Goal: Navigation & Orientation: Find specific page/section

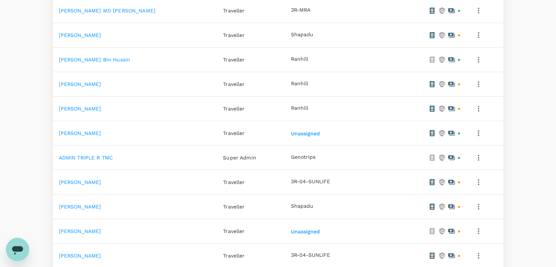
scroll to position [329, 0]
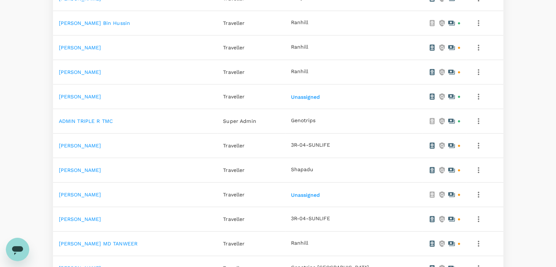
click at [89, 193] on link "[PERSON_NAME]" at bounding box center [80, 194] width 42 height 6
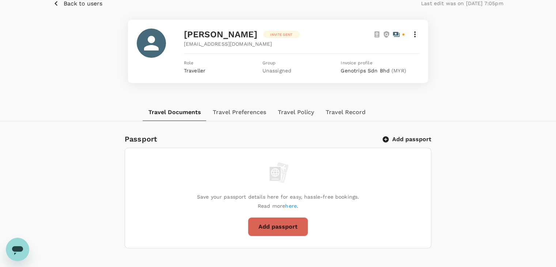
scroll to position [1, 0]
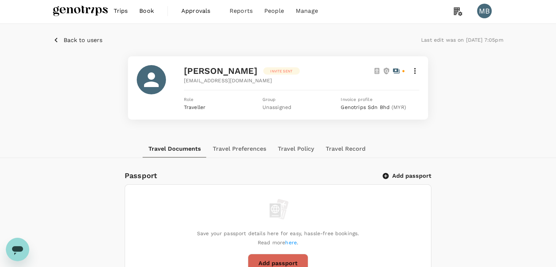
click at [69, 41] on span "Back to users" at bounding box center [83, 40] width 39 height 7
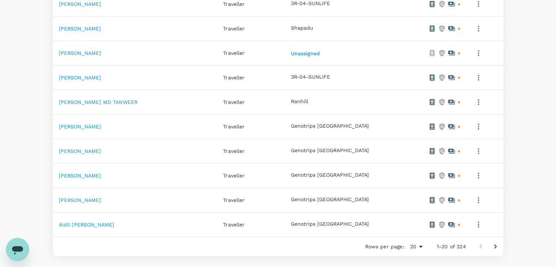
scroll to position [512, 0]
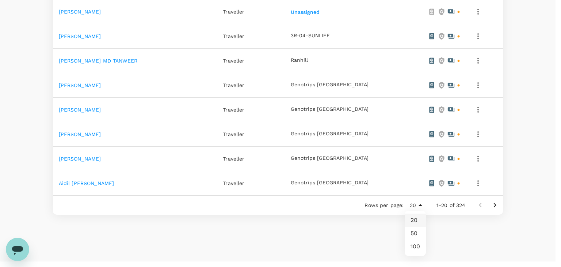
click at [415, 247] on li "100" at bounding box center [415, 246] width 21 height 13
type input "100"
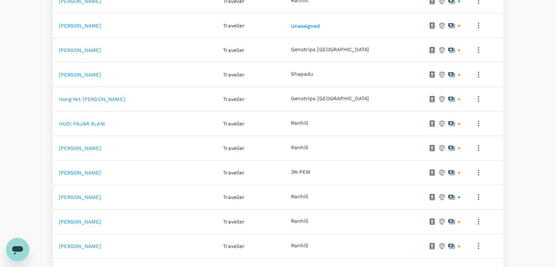
scroll to position [2338, 0]
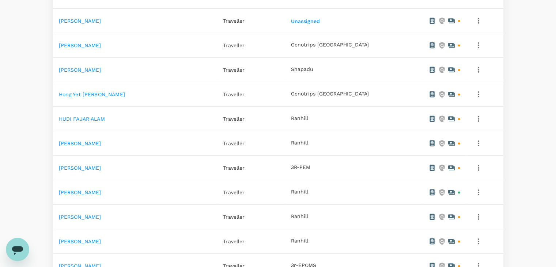
click at [81, 165] on link "[PERSON_NAME]" at bounding box center [80, 168] width 42 height 6
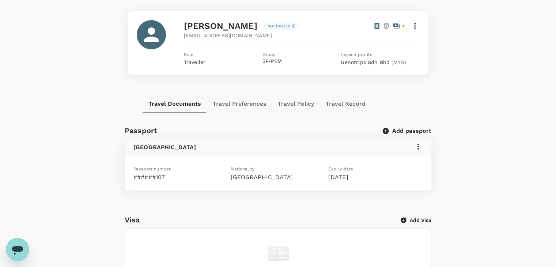
scroll to position [37, 0]
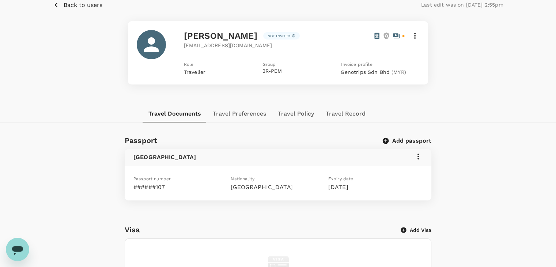
click at [56, 5] on icon "button" at bounding box center [56, 4] width 9 height 9
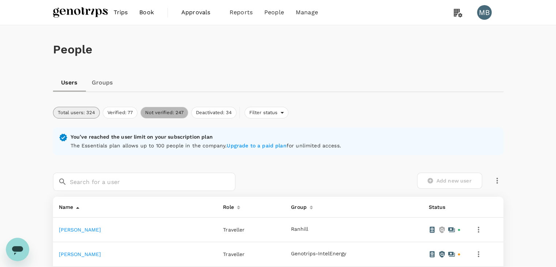
click at [161, 116] on button "Not verified: 247" at bounding box center [164, 113] width 48 height 12
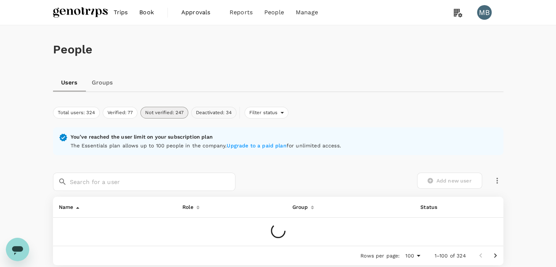
click at [214, 112] on button "Deactivated: 34" at bounding box center [213, 113] width 45 height 12
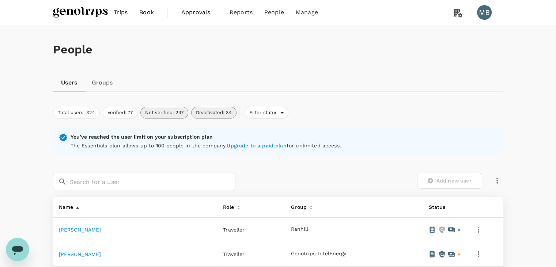
click at [214, 112] on button "Deactivated: 34" at bounding box center [213, 113] width 45 height 12
click at [127, 113] on button "Verified: 77" at bounding box center [120, 113] width 35 height 12
click at [208, 113] on button "Deactivated: 34" at bounding box center [213, 113] width 45 height 12
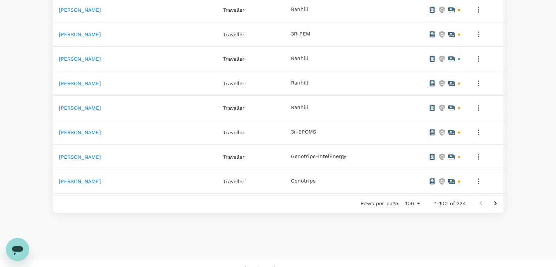
scroll to position [2476, 0]
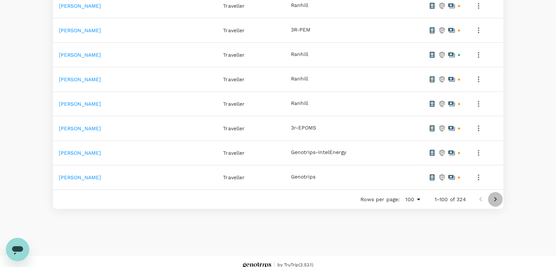
click at [493, 195] on icon "Go to next page" at bounding box center [495, 199] width 9 height 9
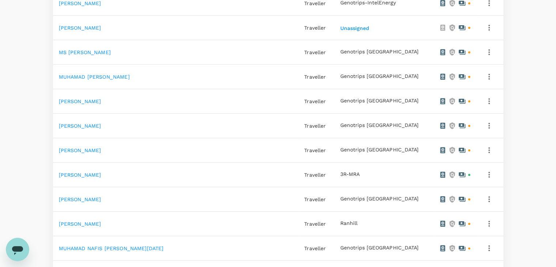
scroll to position [1855, 0]
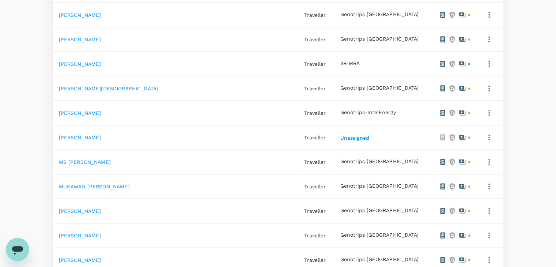
click at [91, 134] on link "[PERSON_NAME]" at bounding box center [80, 137] width 42 height 6
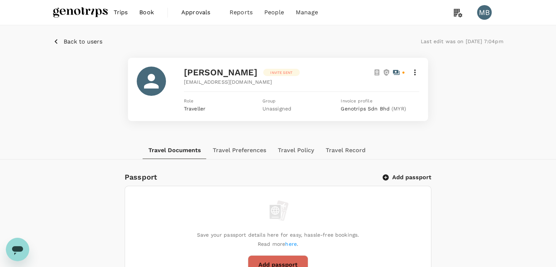
drag, startPoint x: 186, startPoint y: 70, endPoint x: 284, endPoint y: 71, distance: 98.7
click at [263, 71] on div "[PERSON_NAME]" at bounding box center [223, 72] width 79 height 12
copy span "[PERSON_NAME]"
click at [414, 75] on icon at bounding box center [414, 72] width 9 height 9
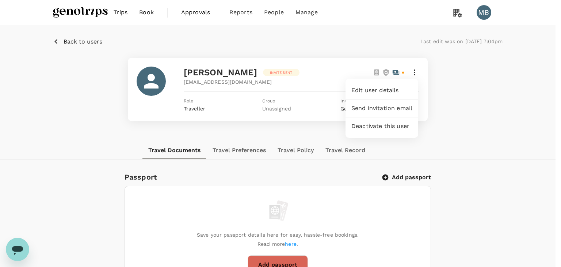
click at [455, 130] on div at bounding box center [280, 133] width 561 height 267
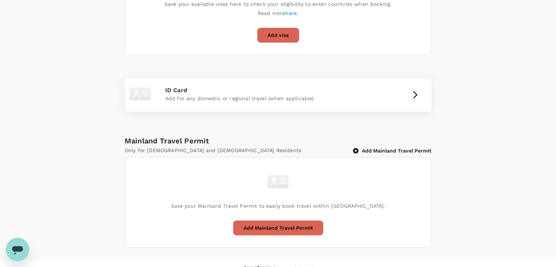
scroll to position [380, 0]
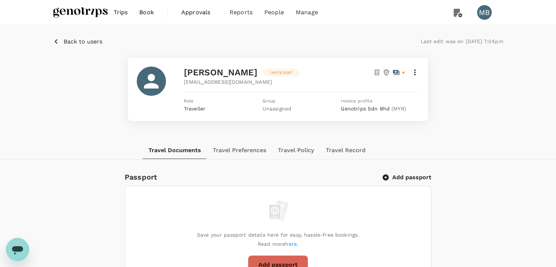
click at [57, 40] on icon "button" at bounding box center [56, 41] width 9 height 9
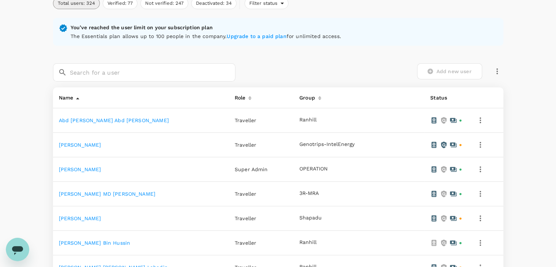
scroll to position [110, 0]
click at [497, 70] on icon "button" at bounding box center [497, 70] width 9 height 9
click at [312, 56] on div "Add new user" at bounding box center [369, 67] width 268 height 27
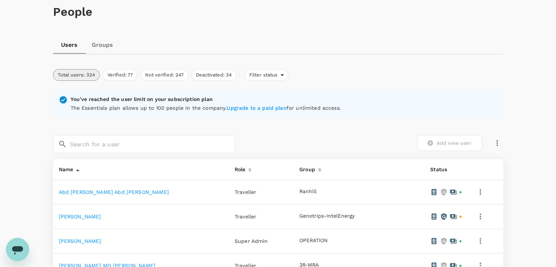
scroll to position [37, 0]
click at [101, 46] on link "Groups" at bounding box center [102, 46] width 33 height 18
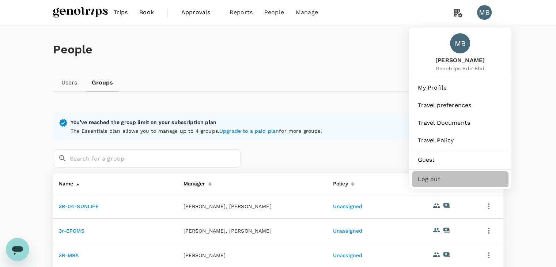
click at [434, 183] on span "Log out" at bounding box center [460, 179] width 85 height 9
